Goal: Information Seeking & Learning: Learn about a topic

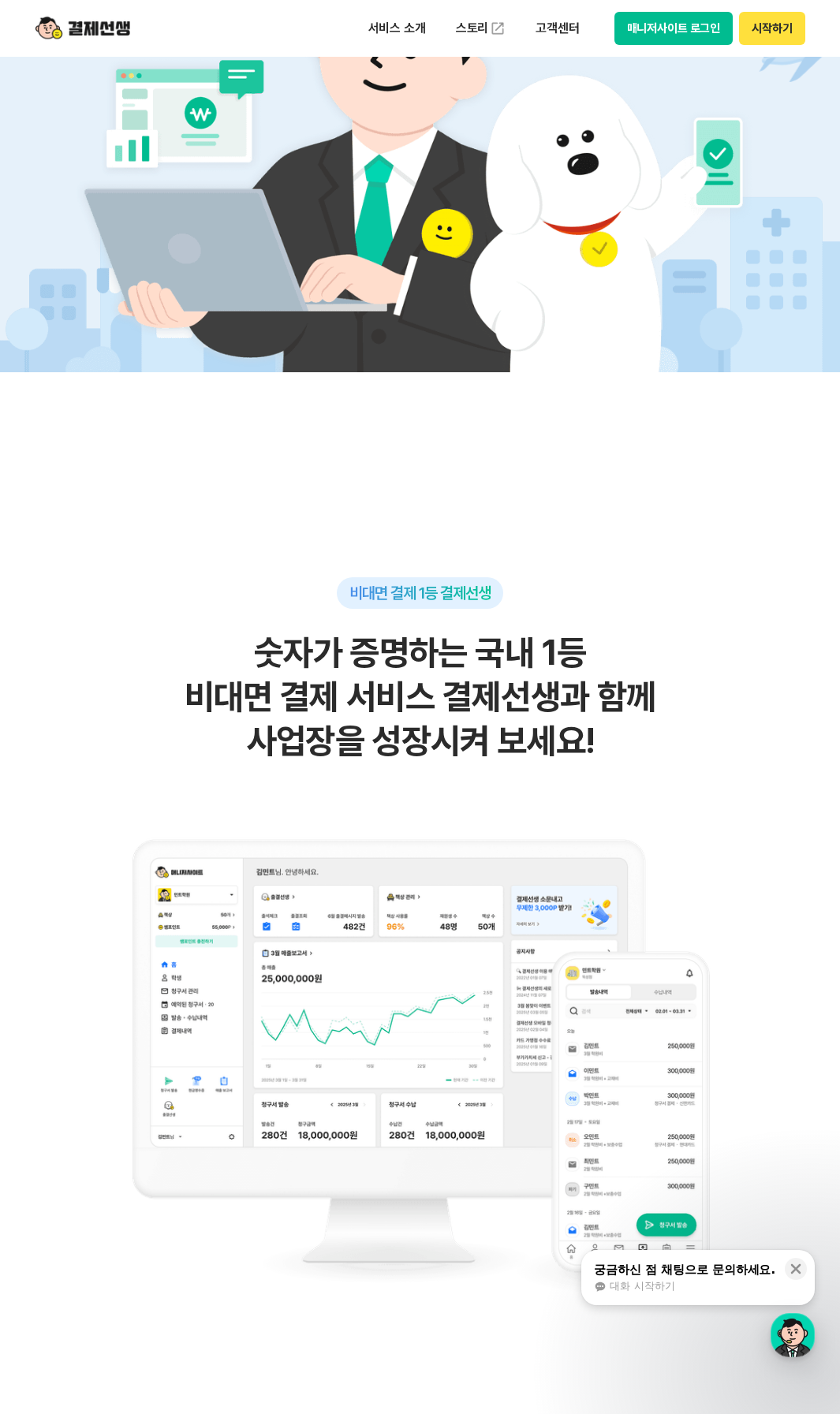
scroll to position [631, 0]
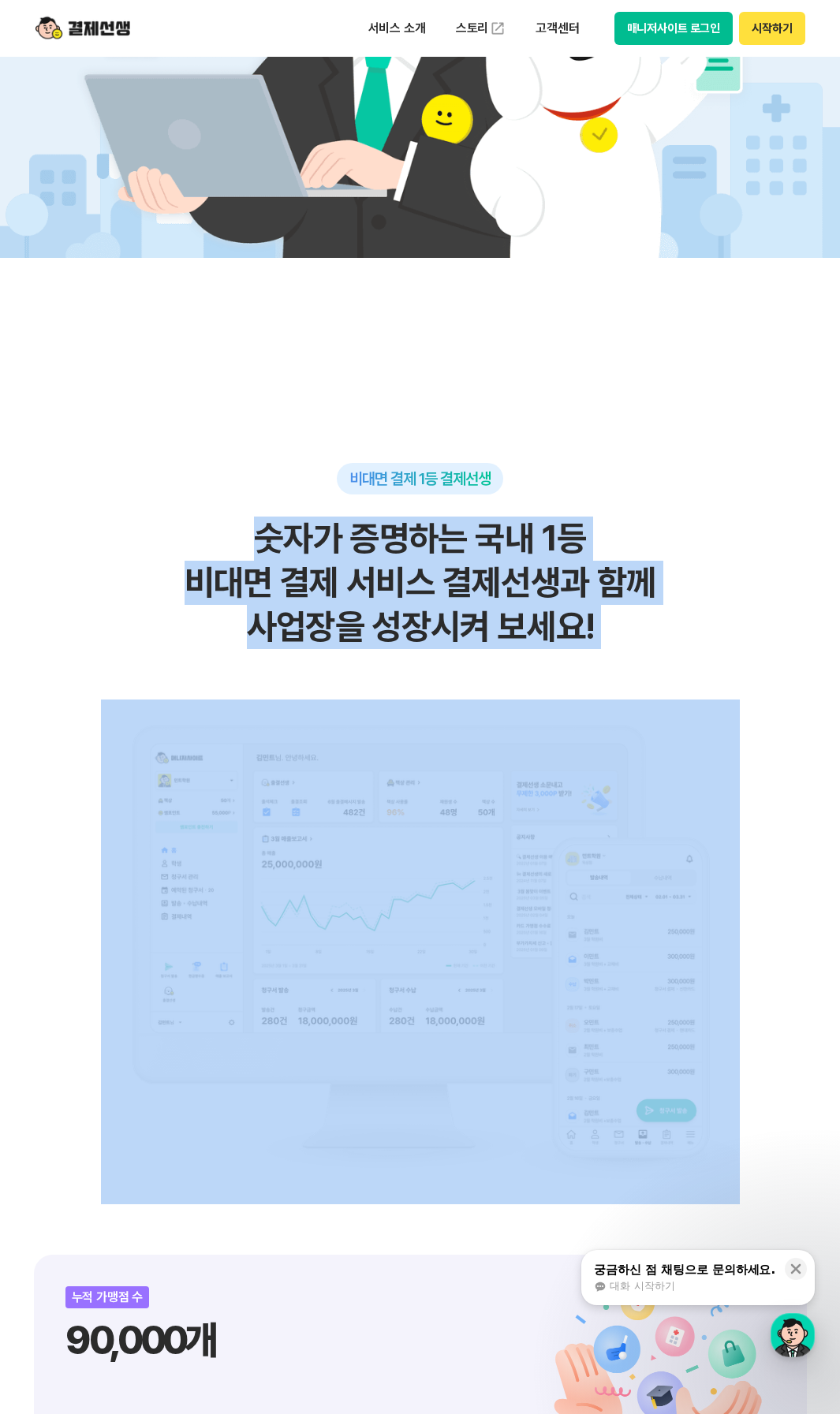
drag, startPoint x: 226, startPoint y: 529, endPoint x: 452, endPoint y: 724, distance: 298.5
click at [449, 725] on div "비대면 결제 1등 결제선생 숫자가 증명하는 국내 1등 비대면 결제 서비스 결제선생과 함께 사업장을 성장시켜 보세요!" at bounding box center [420, 833] width 772 height 741
click at [461, 720] on img at bounding box center [420, 951] width 639 height 504
click at [651, 648] on h2 "숫자가 증명하는 국내 1등 비대면 결제 서비스 결제선생과 함께 사업장을 성장시켜 보세요!" at bounding box center [420, 582] width 772 height 133
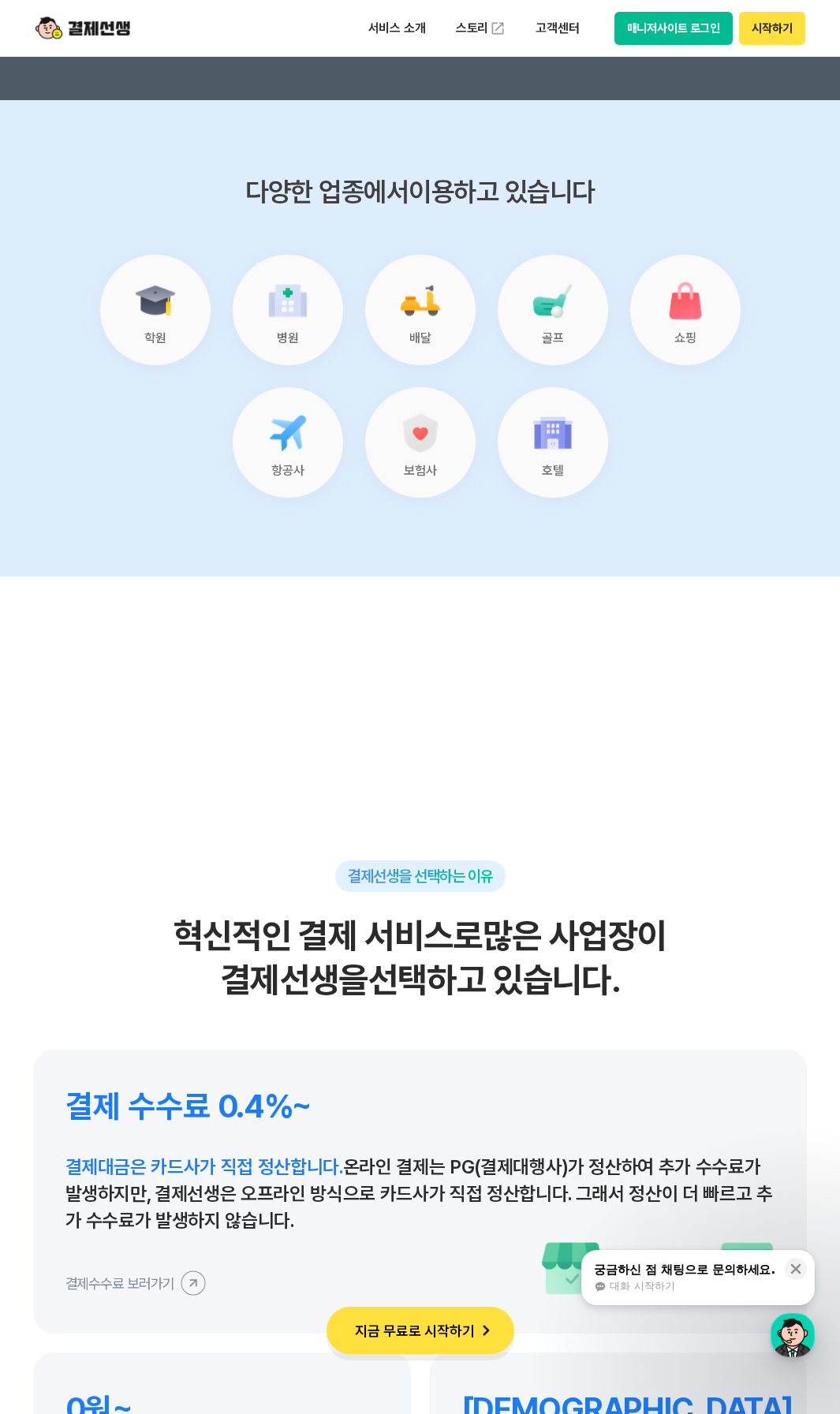
scroll to position [13432, 0]
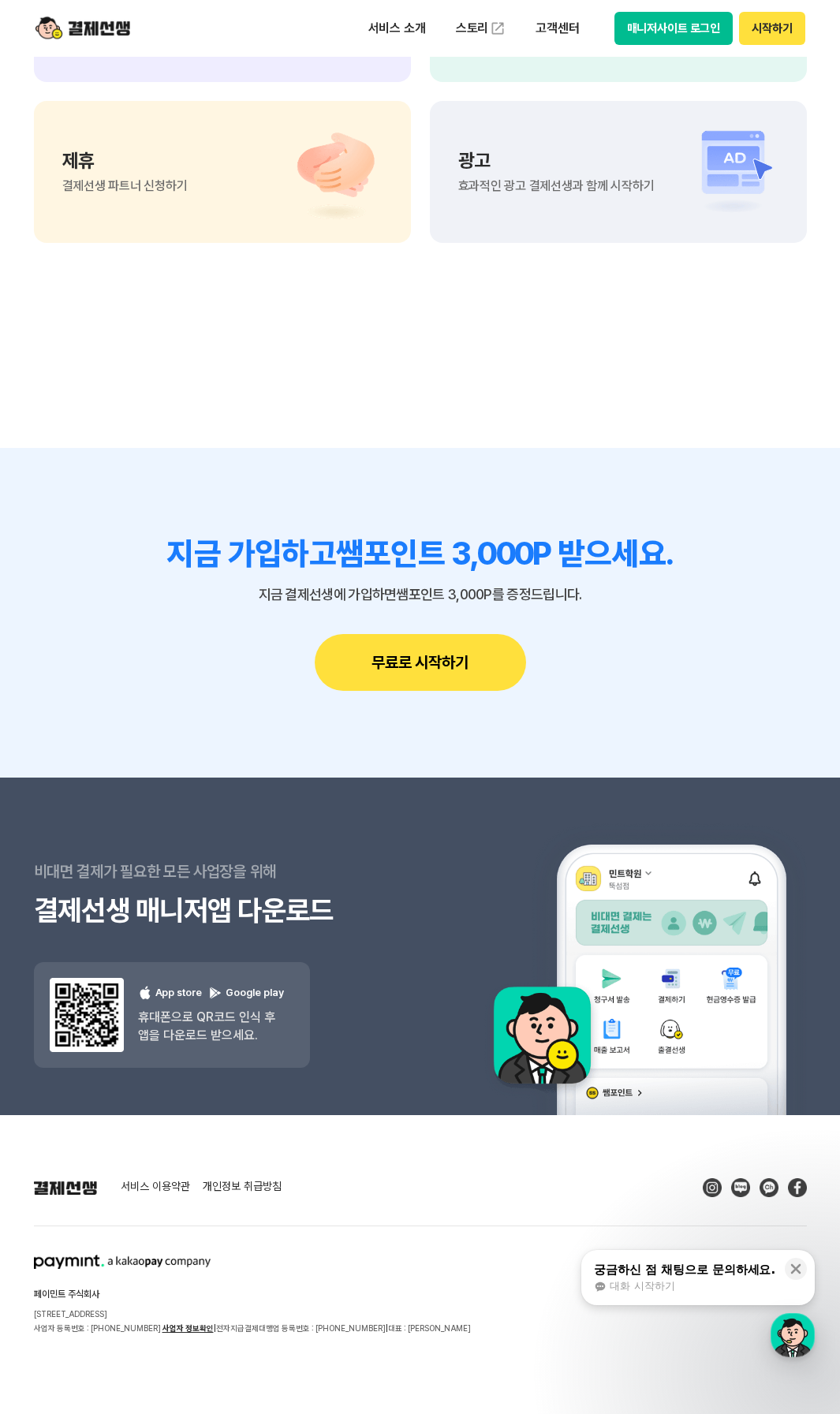
drag, startPoint x: 499, startPoint y: 829, endPoint x: 363, endPoint y: 1151, distance: 349.5
drag, startPoint x: 596, startPoint y: 697, endPoint x: 494, endPoint y: 455, distance: 262.6
click at [494, 455] on section "지금 가입하고 쌤포인트 3,000P 받으세요. 지금 결제선생에 가입하면 쌤포인트 3,000P를 증정드립니다. 무료로 시작하기" at bounding box center [420, 612] width 840 height 329
click at [498, 447] on section "궁금한 점이 더 있으신가요? 고객 센터 자주 묻는 질문 바로가기 1:1 상담하기 궁금한 점 1:1 상담으로 해결하기 제휴 결제선생 파트너 신청…" at bounding box center [420, 48] width 840 height 798
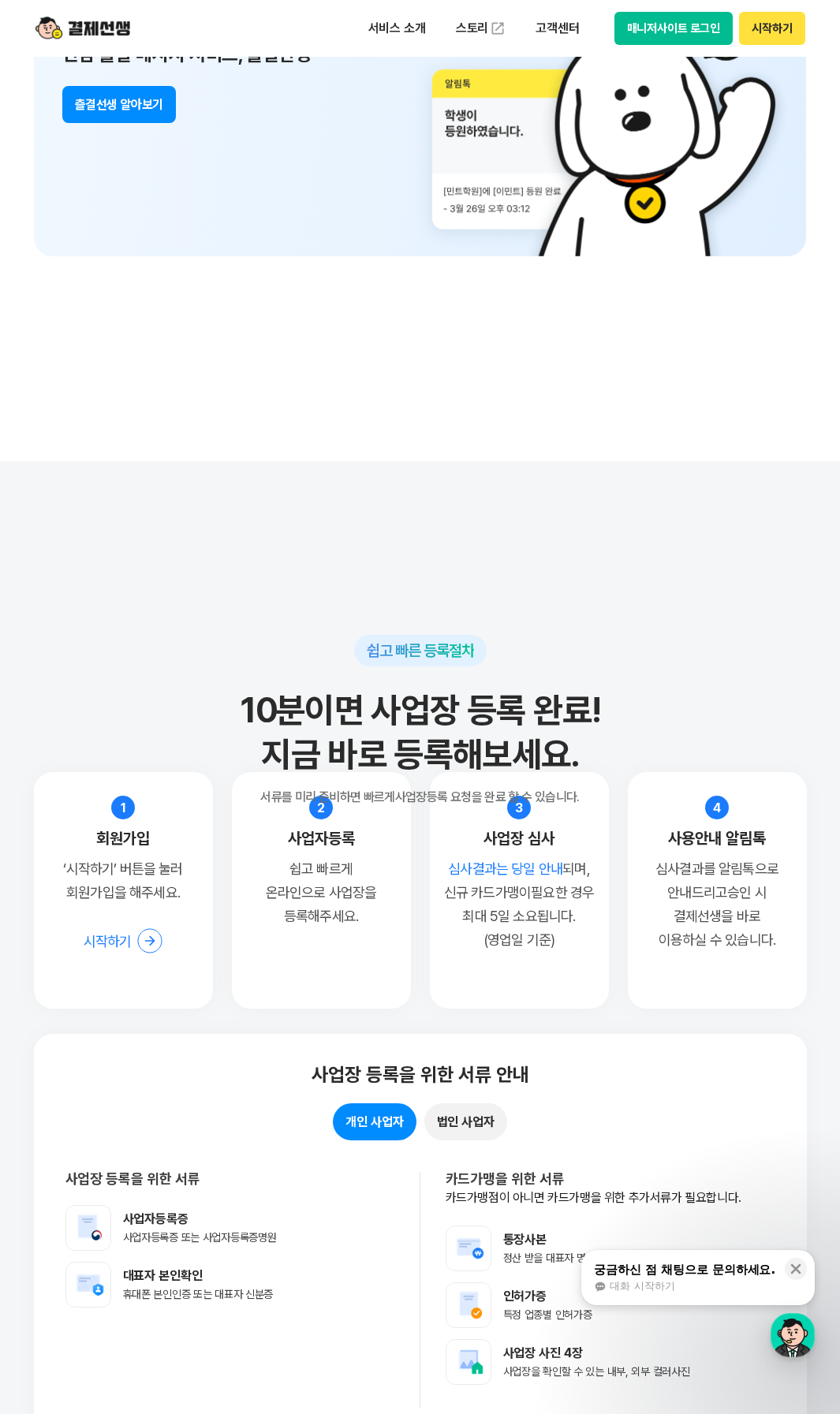
scroll to position [0, 0]
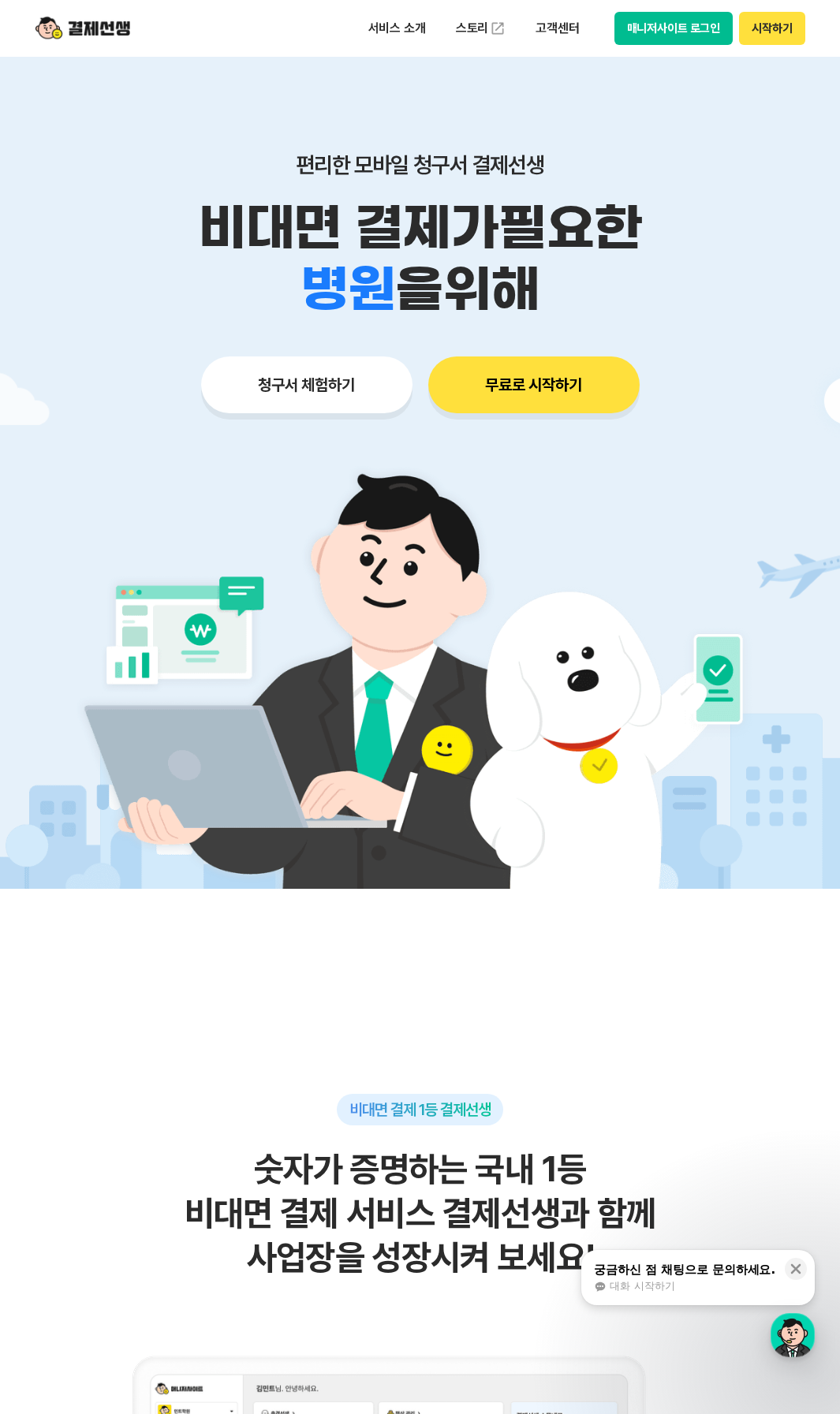
drag, startPoint x: 601, startPoint y: 808, endPoint x: 370, endPoint y: -65, distance: 903.0
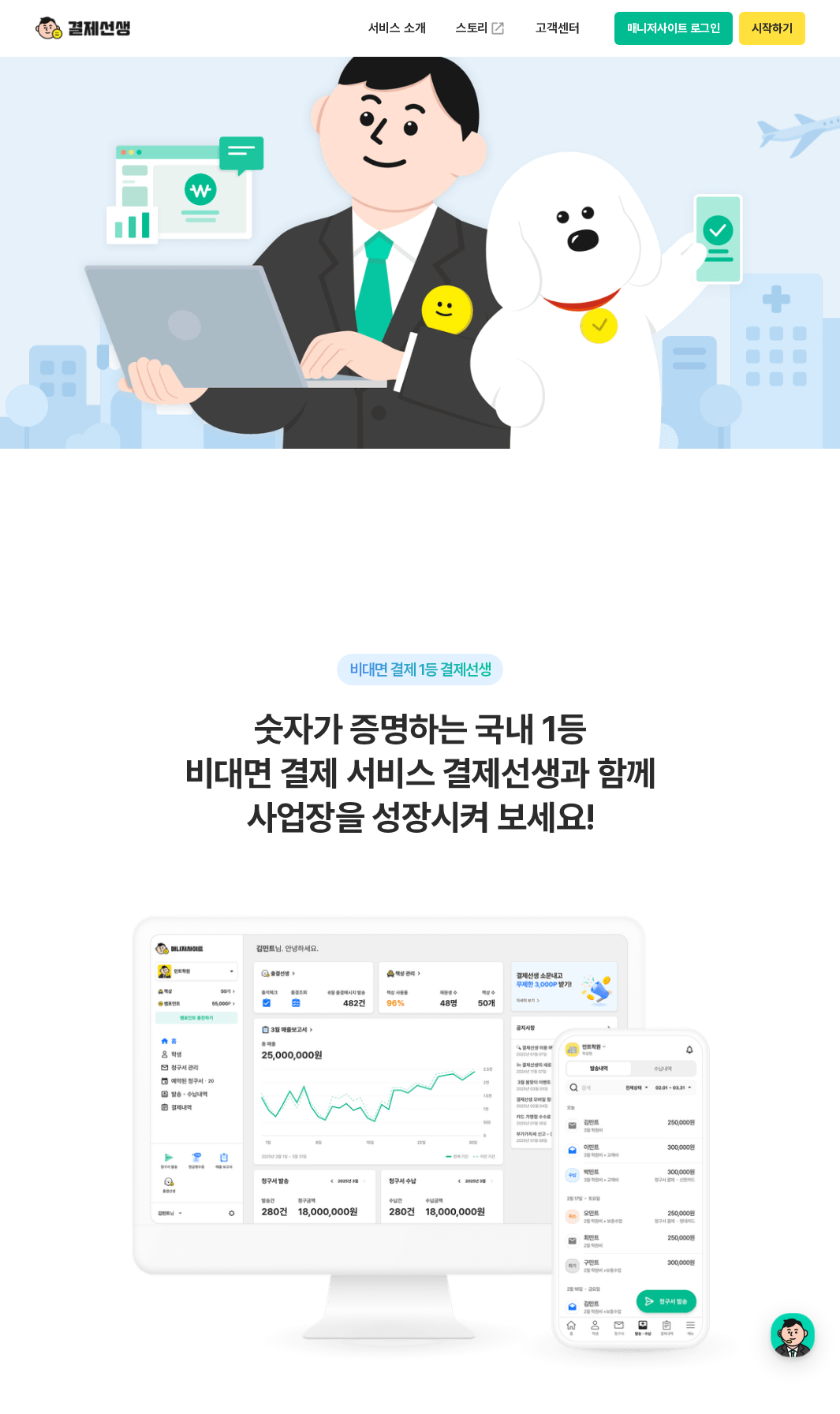
scroll to position [1025, 0]
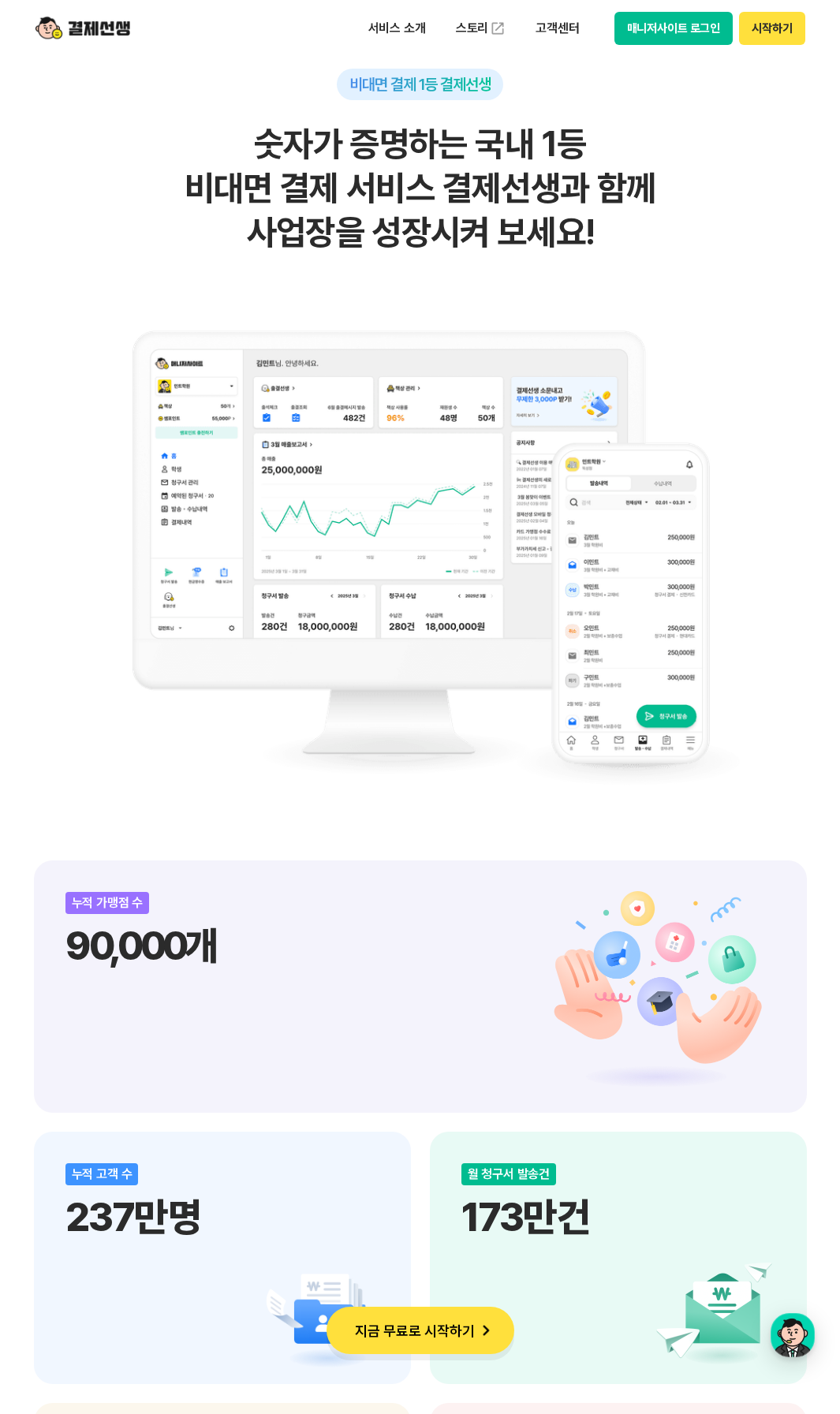
drag, startPoint x: 748, startPoint y: 717, endPoint x: 745, endPoint y: 306, distance: 411.0
click at [746, 321] on div "비대면 결제 1등 결제선생 숫자가 증명하는 국내 1등 비대면 결제 서비스 결제선생과 함께 사업장을 성장시켜 보세요!" at bounding box center [420, 439] width 772 height 741
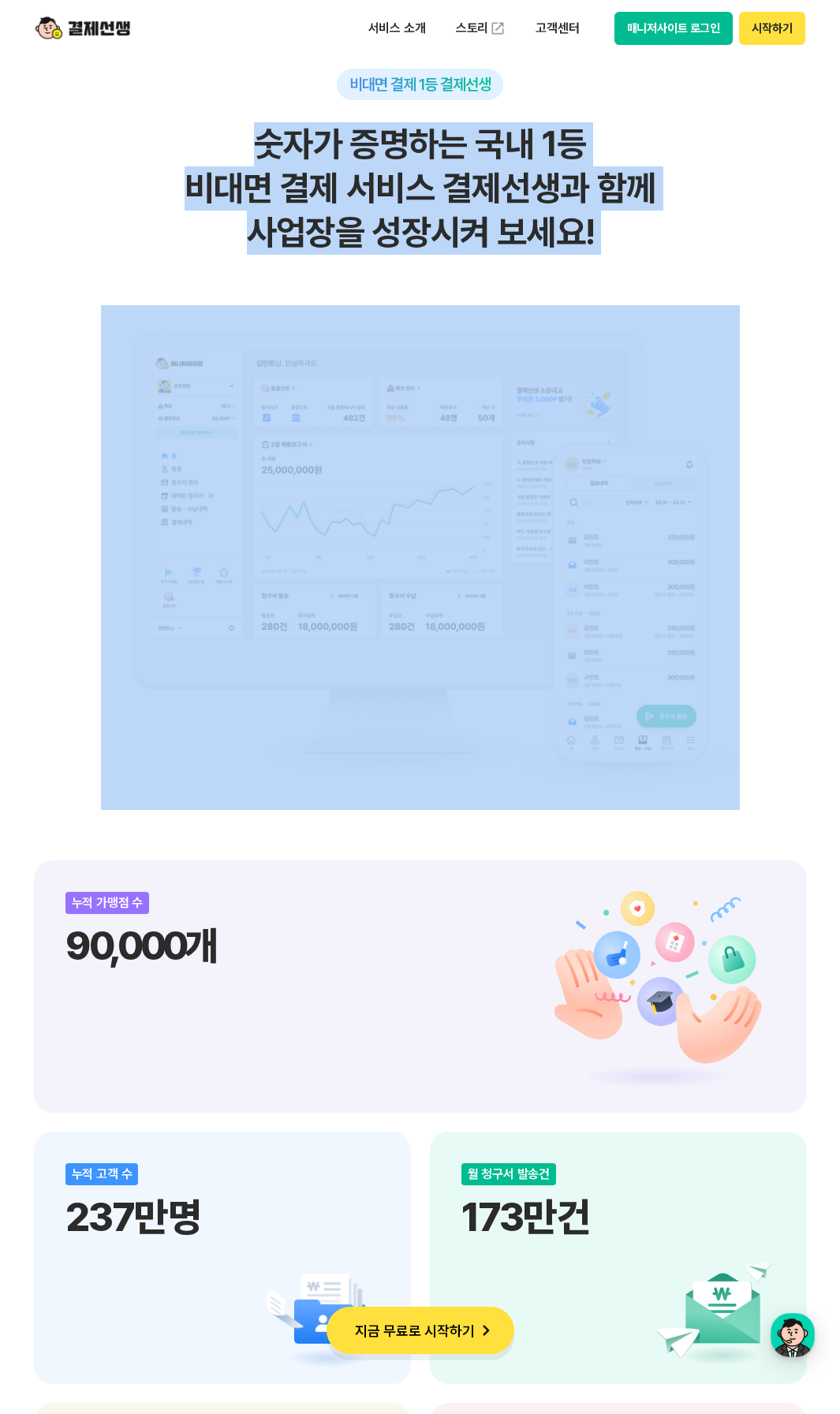
drag, startPoint x: 731, startPoint y: 245, endPoint x: 772, endPoint y: 516, distance: 274.1
click at [772, 516] on div "비대면 결제 1등 결제선생 숫자가 증명하는 국내 1등 비대면 결제 서비스 결제선생과 함께 사업장을 성장시켜 보세요!" at bounding box center [420, 439] width 772 height 741
click at [772, 509] on div "비대면 결제 1등 결제선생 숫자가 증명하는 국내 1등 비대면 결제 서비스 결제선생과 함께 사업장을 성장시켜 보세요!" at bounding box center [420, 439] width 772 height 741
drag, startPoint x: 751, startPoint y: 230, endPoint x: 148, endPoint y: 146, distance: 608.8
click at [148, 146] on h2 "숫자가 증명하는 국내 1등 비대면 결제 서비스 결제선생과 함께 사업장을 성장시켜 보세요!" at bounding box center [420, 188] width 772 height 133
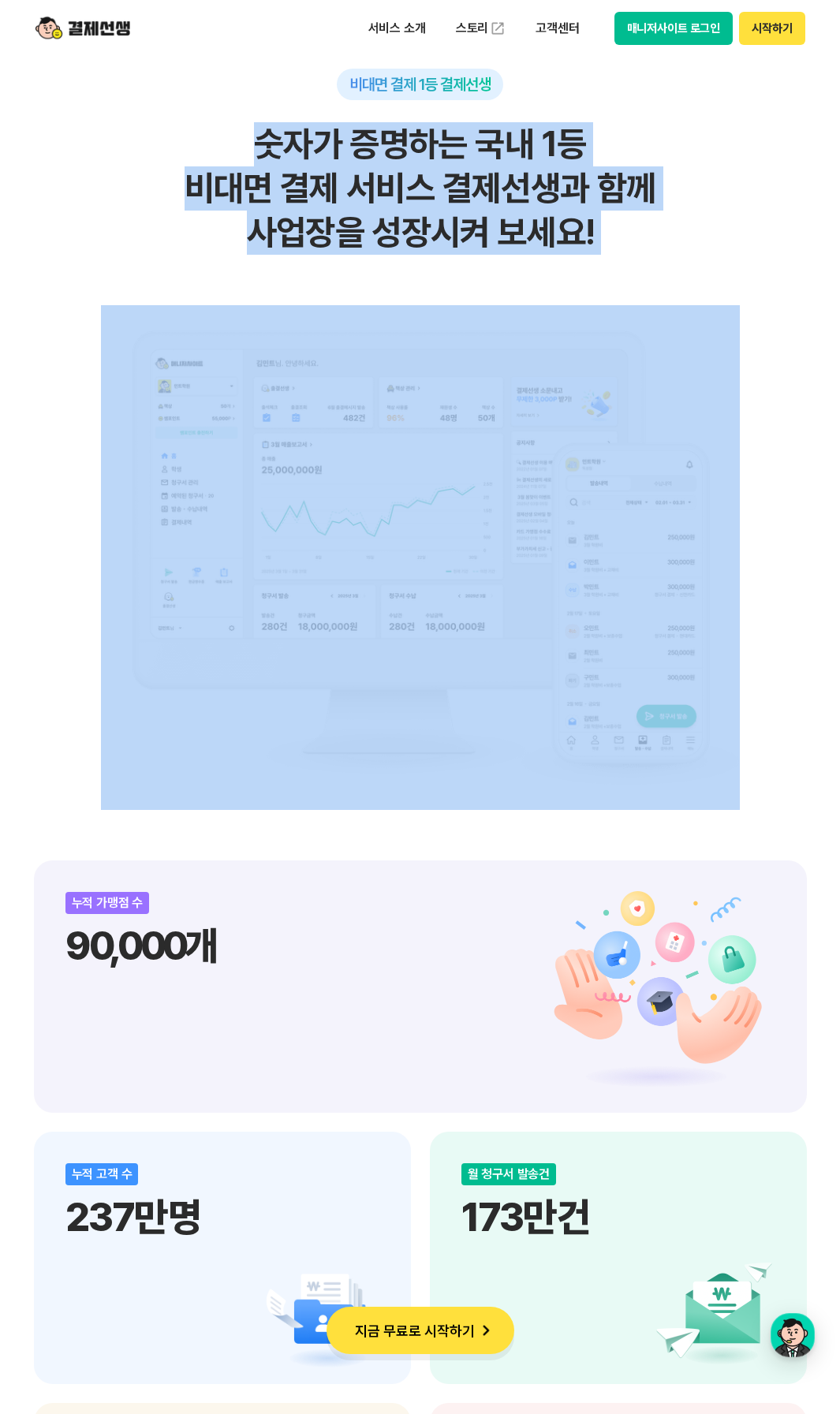
click at [158, 134] on h2 "숫자가 증명하는 국내 1등 비대면 결제 서비스 결제선생과 함께 사업장을 성장시켜 보세요!" at bounding box center [420, 188] width 772 height 133
drag, startPoint x: 158, startPoint y: 134, endPoint x: 675, endPoint y: 252, distance: 530.3
click at [674, 262] on div "비대면 결제 1등 결제선생 숫자가 증명하는 국내 1등 비대면 결제 서비스 결제선생과 함께 사업장을 성장시켜 보세요!" at bounding box center [420, 439] width 772 height 741
click at [671, 240] on h2 "숫자가 증명하는 국내 1등 비대면 결제 서비스 결제선생과 함께 사업장을 성장시켜 보세요!" at bounding box center [420, 188] width 772 height 133
drag, startPoint x: 709, startPoint y: 236, endPoint x: 145, endPoint y: 159, distance: 569.2
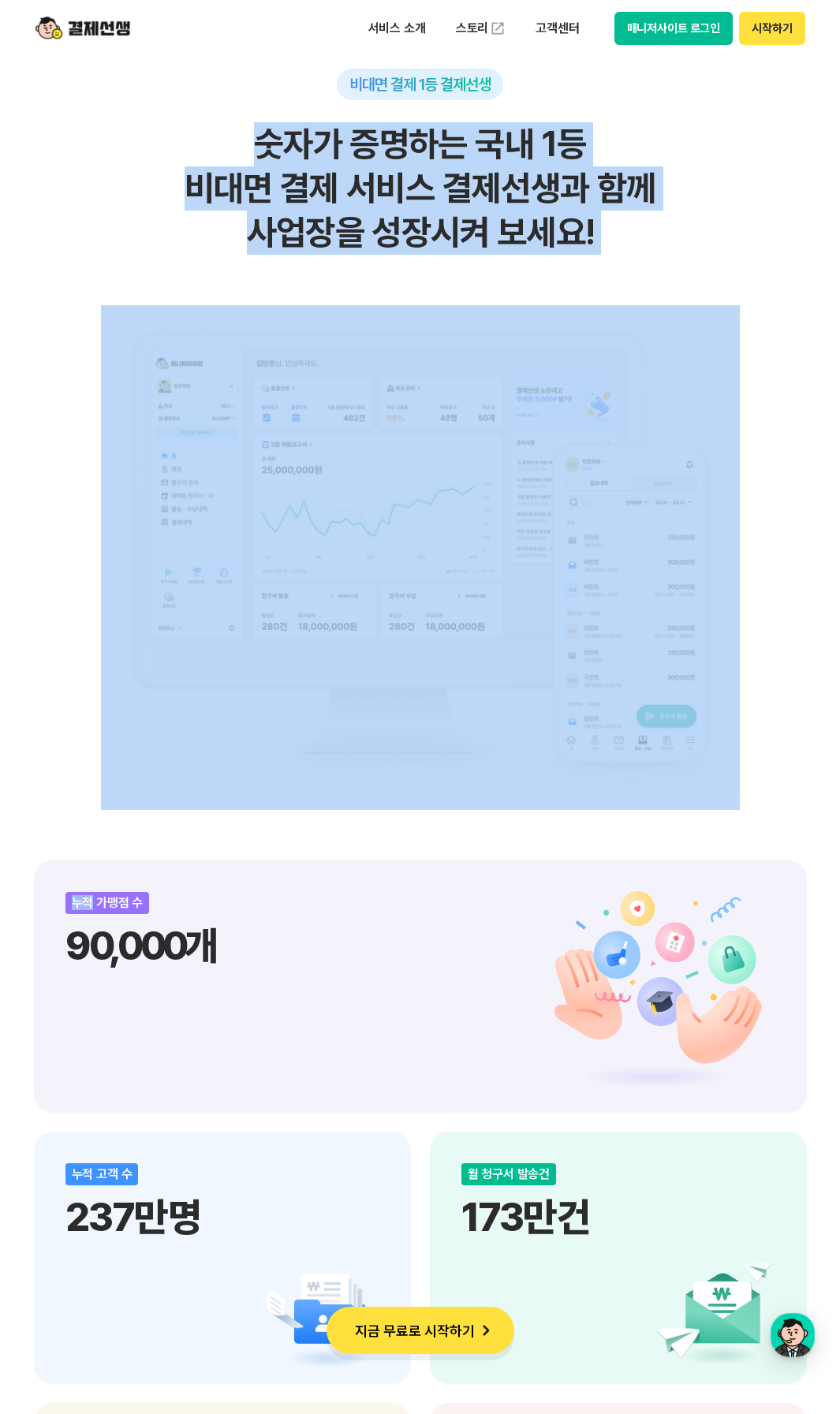
click at [145, 159] on h2 "숫자가 증명하는 국내 1등 비대면 결제 서비스 결제선생과 함께 사업장을 성장시켜 보세요!" at bounding box center [420, 188] width 772 height 133
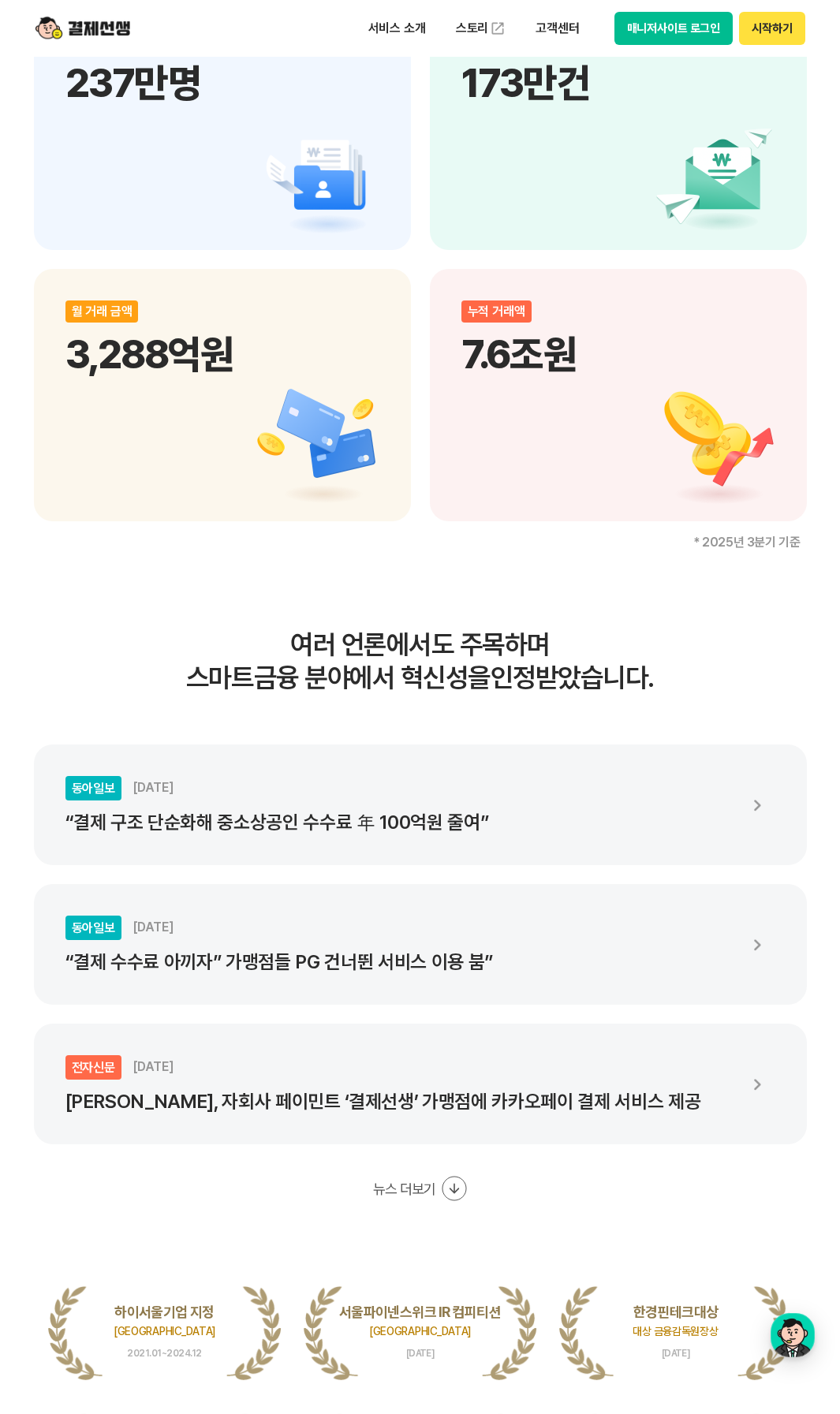
scroll to position [0, 0]
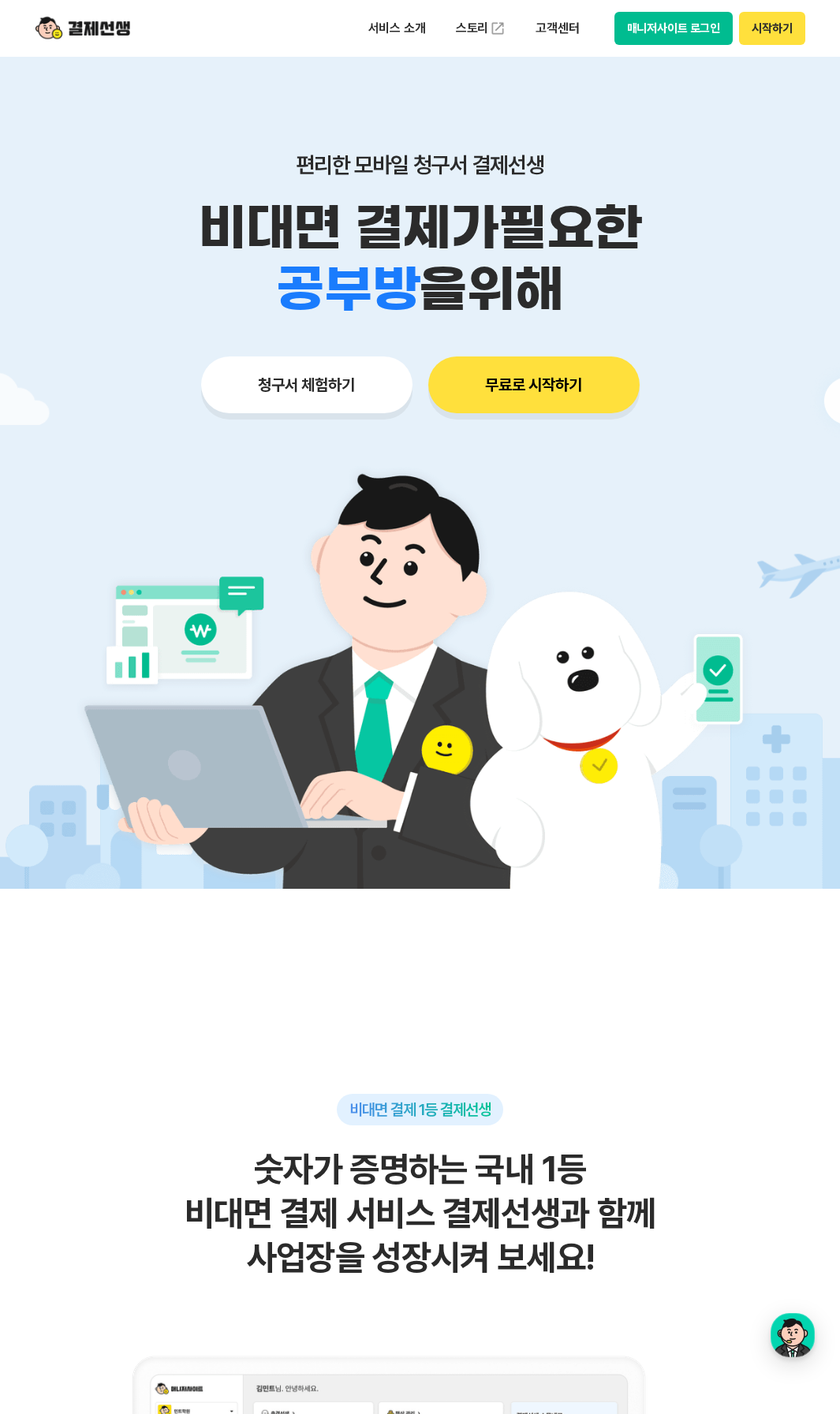
drag, startPoint x: 577, startPoint y: 865, endPoint x: 282, endPoint y: -69, distance: 979.5
click at [79, 17] on img at bounding box center [83, 28] width 95 height 30
